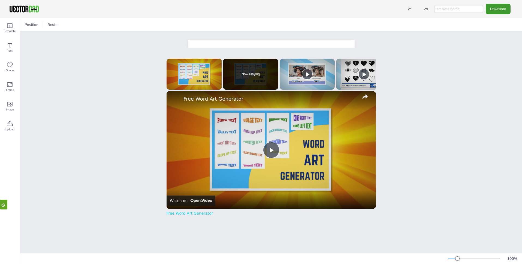
drag, startPoint x: 493, startPoint y: 177, endPoint x: 486, endPoint y: 151, distance: 27.0
click at [486, 151] on div "Position Resize [DOMAIN_NAME] WEEKLY MEAL DATE:_____________________________ x …" at bounding box center [271, 141] width 502 height 246
click at [125, 54] on div "Position Resize vectordad.com WEEKLY MEAL DATE:_____________________________ x …" at bounding box center [271, 141] width 502 height 246
drag, startPoint x: 52, startPoint y: 51, endPoint x: 128, endPoint y: 64, distance: 76.3
click at [52, 51] on div "Position Resize vectordad.com WEEKLY MEAL DATE:_____________________________ x …" at bounding box center [271, 141] width 502 height 246
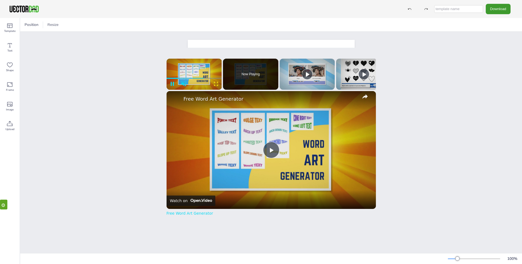
click at [217, 86] on span "Video Player" at bounding box center [215, 83] width 11 height 5
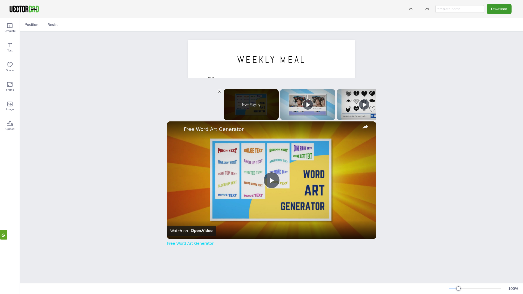
click at [222, 86] on span "Video Player" at bounding box center [216, 83] width 11 height 5
click at [222, 89] on video "Please enable JavaScript" at bounding box center [194, 89] width 55 height 0
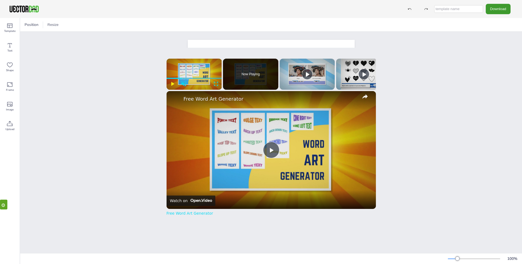
click at [172, 85] on span "Video Player" at bounding box center [171, 83] width 11 height 5
click at [184, 214] on link "Free Word Art Generator" at bounding box center [189, 213] width 47 height 4
click at [105, 35] on div "[DOMAIN_NAME] WEEKLY MEAL DATE:_____________________________" at bounding box center [271, 148] width 502 height 232
click at [11, 28] on icon at bounding box center [9, 25] width 5 height 5
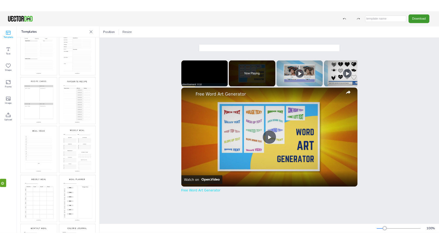
scroll to position [88, 0]
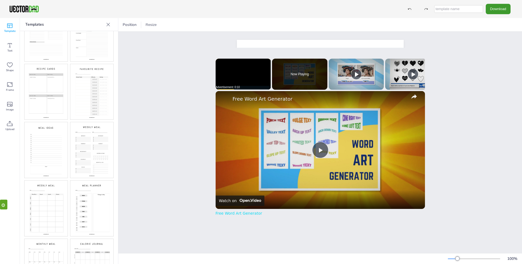
click at [43, 205] on img at bounding box center [46, 208] width 43 height 56
click at [40, 180] on img at bounding box center [46, 208] width 43 height 56
click at [40, 142] on img at bounding box center [46, 150] width 43 height 56
click at [46, 204] on img at bounding box center [46, 208] width 43 height 56
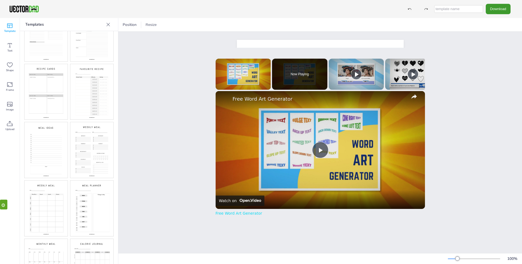
click at [45, 198] on img at bounding box center [46, 208] width 43 height 56
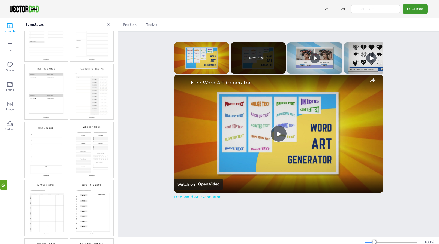
scroll to position [4, 0]
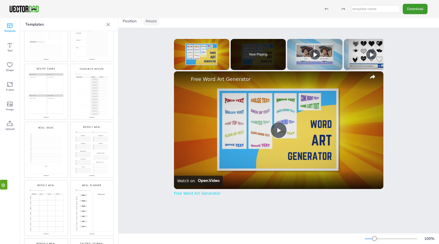
click at [151, 22] on button "Resize" at bounding box center [151, 21] width 16 height 9
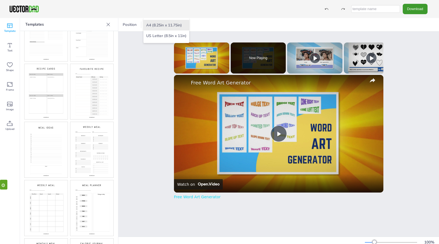
click at [157, 24] on li "A4 (8.25in x 11.75in)" at bounding box center [166, 25] width 46 height 11
click at [154, 25] on button "Resize" at bounding box center [151, 24] width 16 height 9
click at [154, 25] on li "A4 (8.25in x 11.75in)" at bounding box center [166, 25] width 46 height 11
click at [133, 25] on span "Position" at bounding box center [130, 24] width 16 height 5
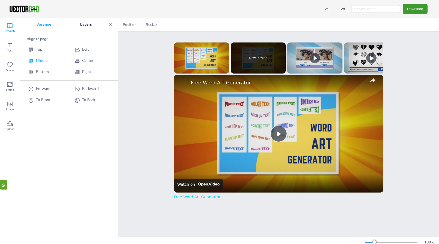
click at [37, 62] on span "Middle" at bounding box center [41, 60] width 11 height 5
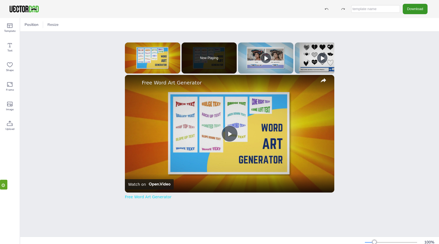
click at [415, 10] on button "Download" at bounding box center [414, 9] width 25 height 10
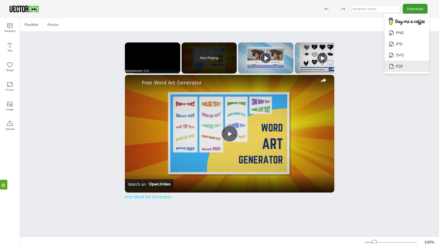
click at [406, 61] on li "PDF" at bounding box center [406, 66] width 45 height 11
